Goal: Obtain resource: Obtain resource

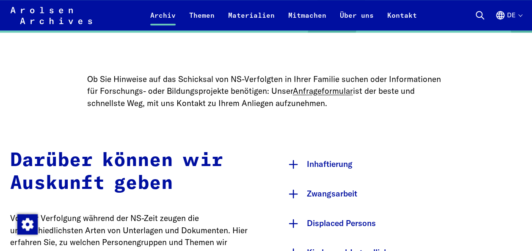
scroll to position [338, 0]
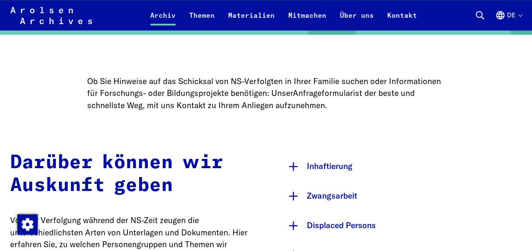
click at [338, 95] on link "Anfrageformular" at bounding box center [323, 93] width 60 height 10
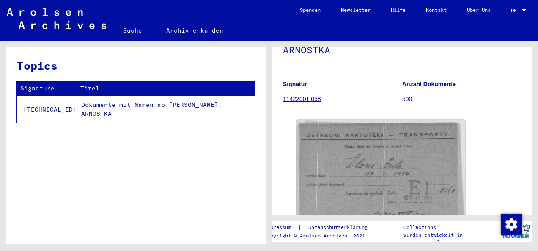
scroll to position [85, 0]
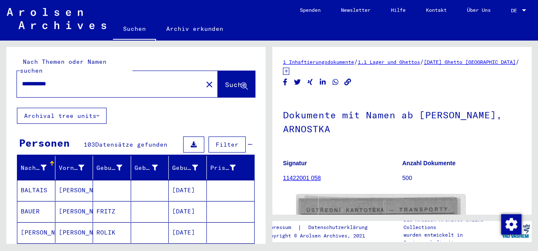
scroll to position [127, 0]
